Goal: Information Seeking & Learning: Learn about a topic

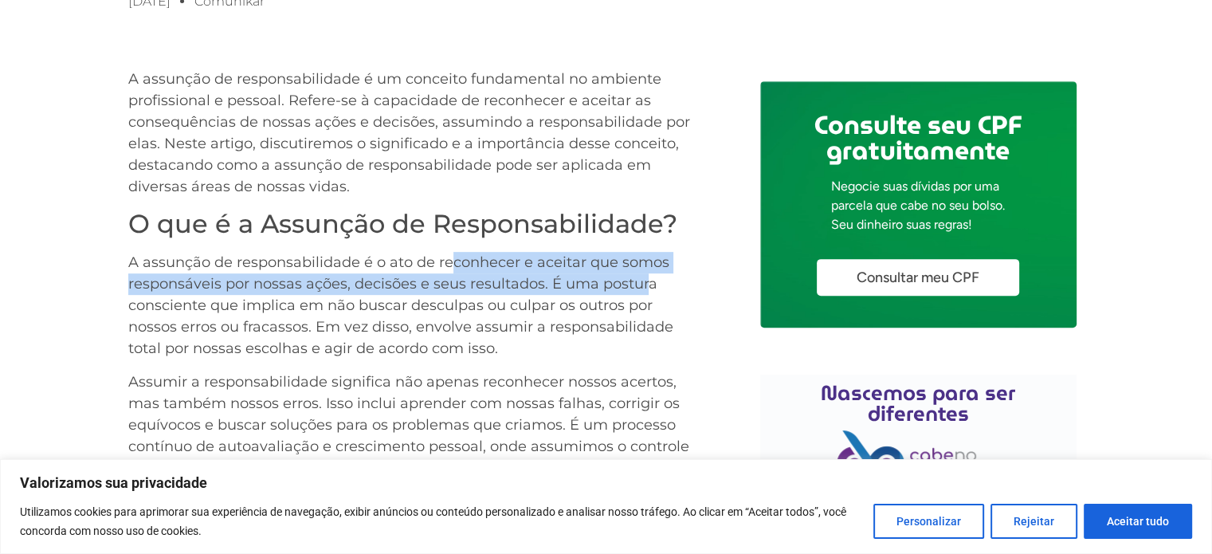
drag, startPoint x: 457, startPoint y: 267, endPoint x: 652, endPoint y: 286, distance: 196.2
click at [650, 287] on p "A assunção de responsabilidade é o ato de reconhecer e aceitar que somos respon…" at bounding box center [416, 306] width 577 height 108
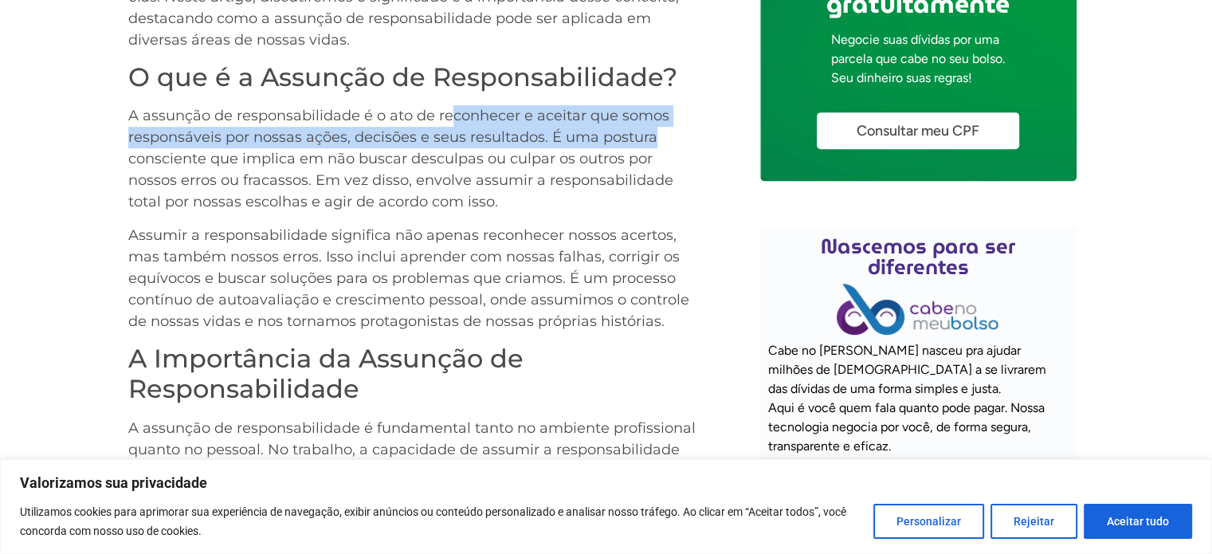
scroll to position [832, 0]
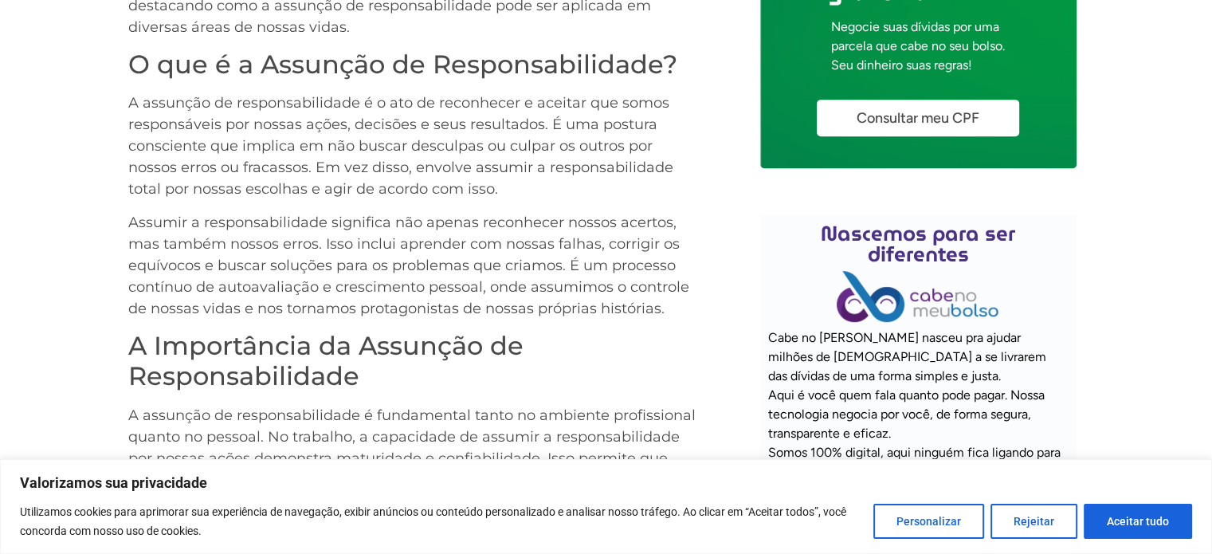
click at [552, 140] on p "A assunção de responsabilidade é o ato de reconhecer e aceitar que somos respon…" at bounding box center [416, 146] width 577 height 108
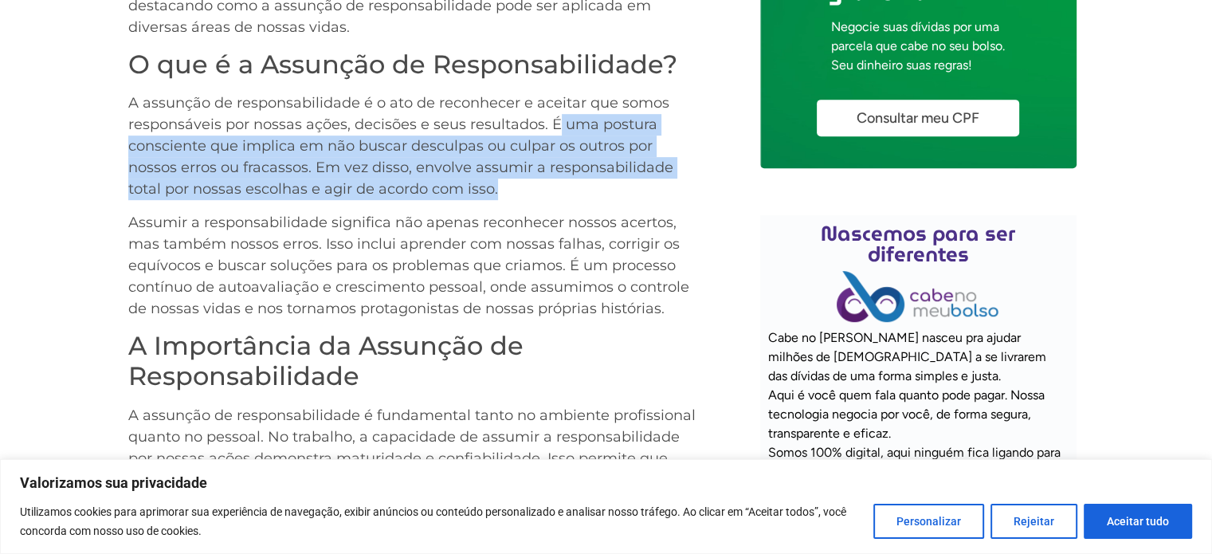
drag, startPoint x: 554, startPoint y: 128, endPoint x: 438, endPoint y: 189, distance: 131.6
click at [438, 189] on p "A assunção de responsabilidade é o ato de reconhecer e aceitar que somos respon…" at bounding box center [416, 146] width 577 height 108
click at [418, 168] on p "A assunção de responsabilidade é o ato de reconhecer e aceitar que somos respon…" at bounding box center [416, 146] width 577 height 108
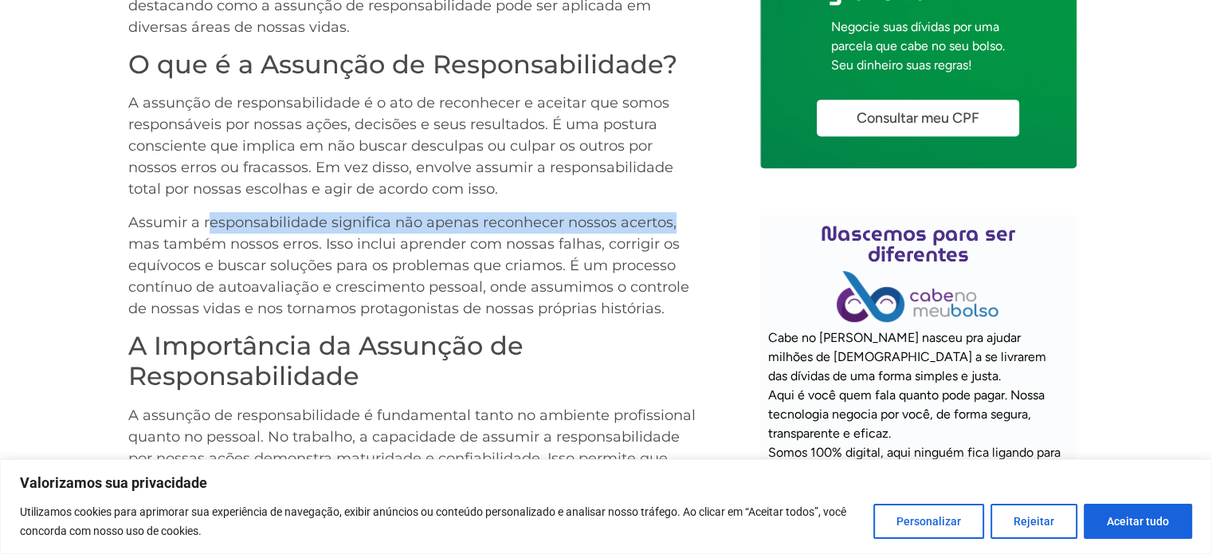
drag, startPoint x: 207, startPoint y: 224, endPoint x: 697, endPoint y: 143, distance: 495.9
click at [685, 204] on div "A assunção de responsabilidade é um conceito fundamental no ambiente profission…" at bounding box center [416, 449] width 577 height 1080
